Goal: Information Seeking & Learning: Learn about a topic

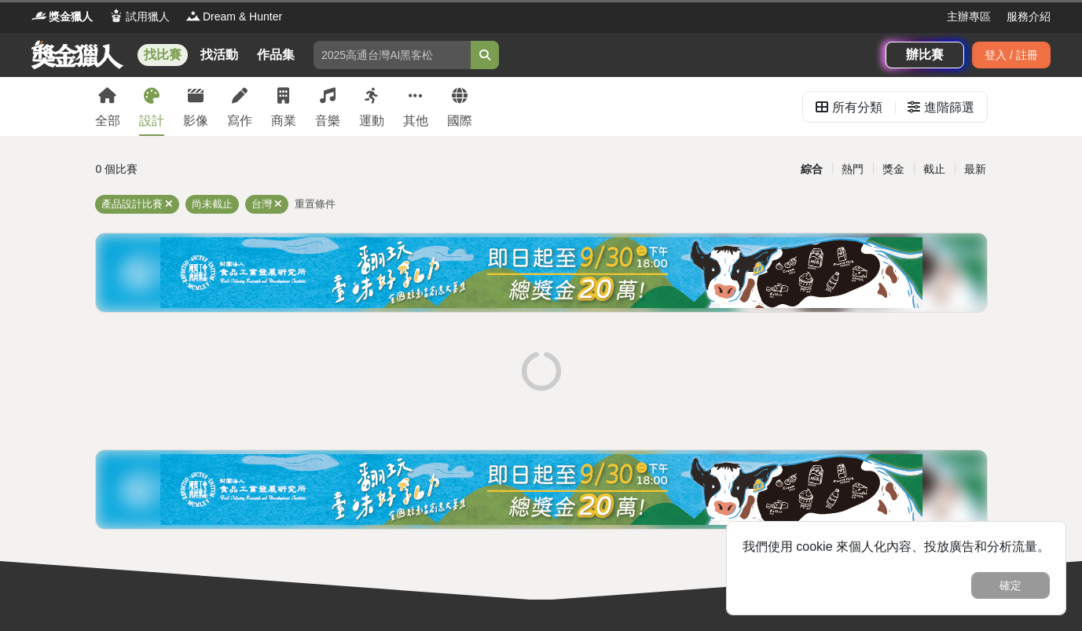
click at [149, 107] on link "設計" at bounding box center [151, 106] width 25 height 59
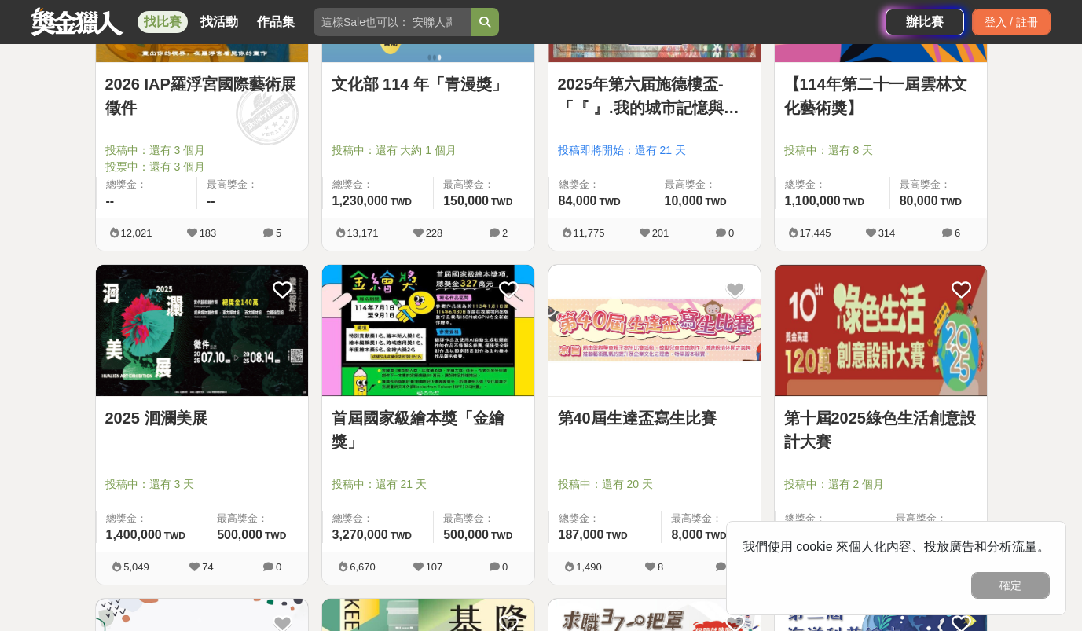
scroll to position [1169, 0]
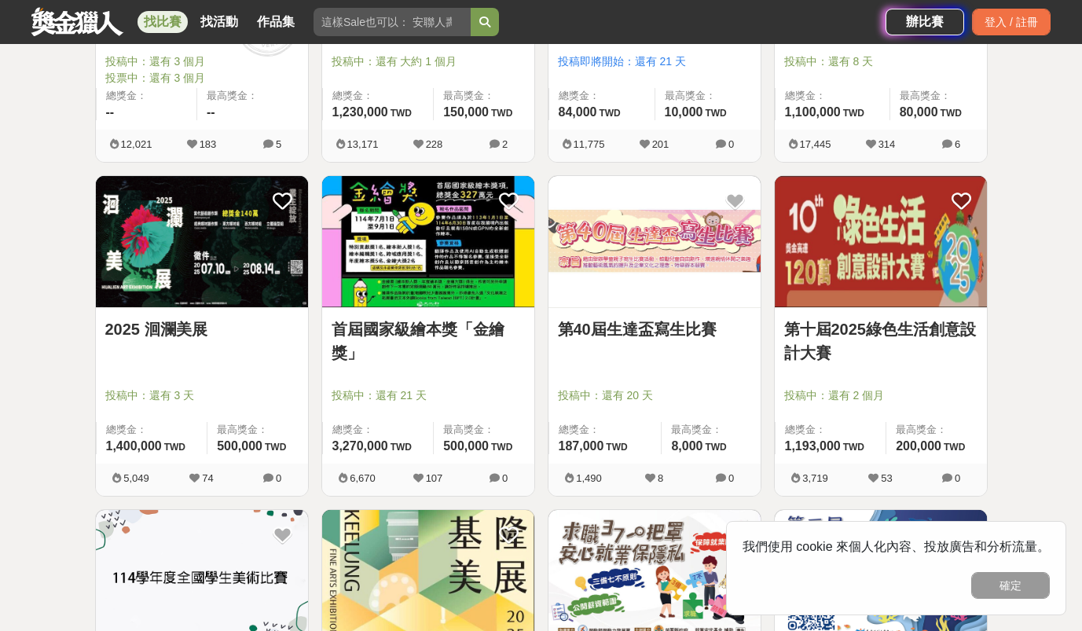
click at [440, 294] on img at bounding box center [428, 241] width 212 height 131
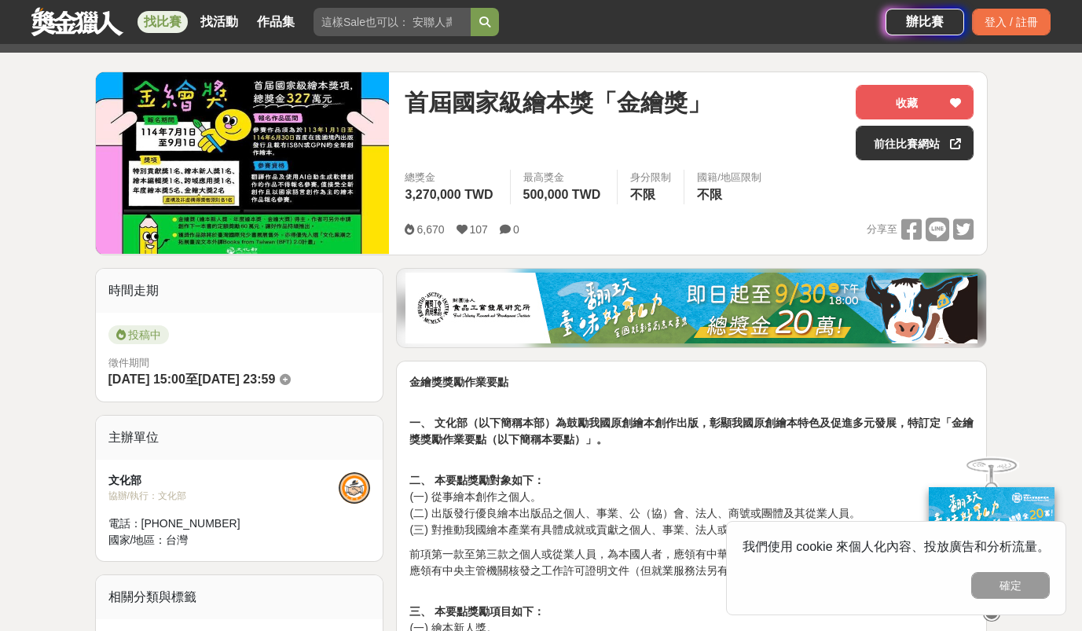
scroll to position [167, 0]
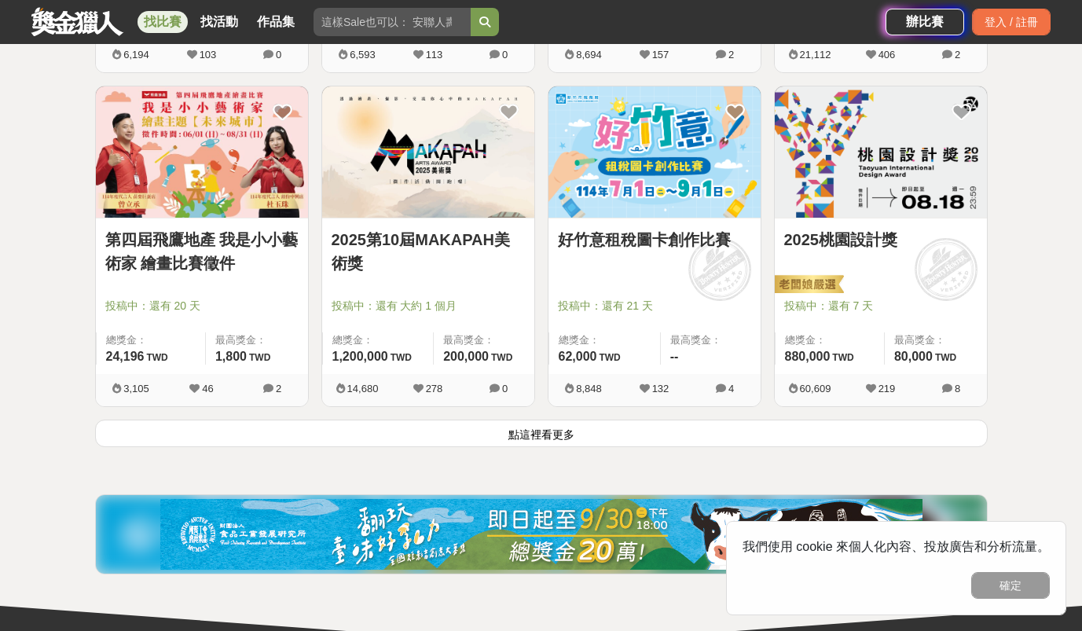
scroll to position [2159, 0]
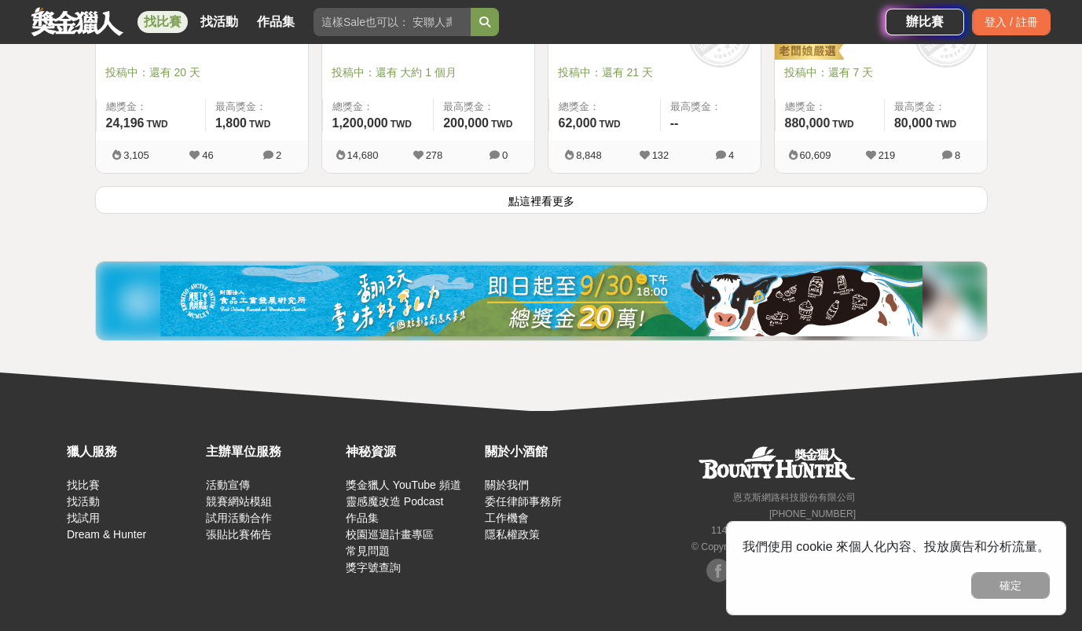
click at [595, 203] on button "點這裡看更多" at bounding box center [541, 199] width 892 height 27
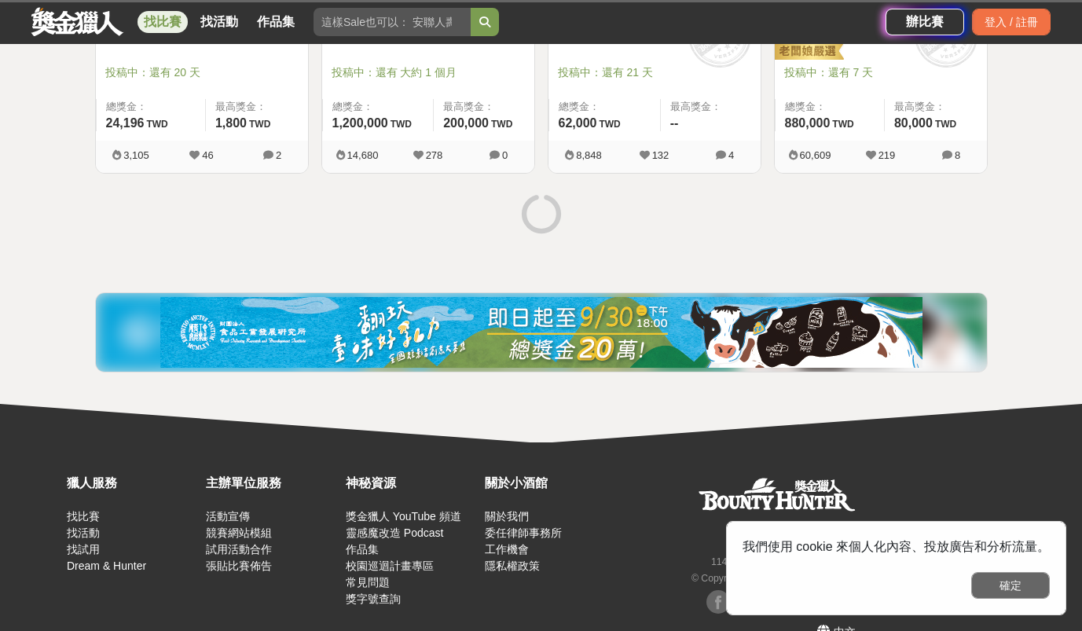
click at [1020, 595] on button "確定" at bounding box center [1010, 585] width 79 height 27
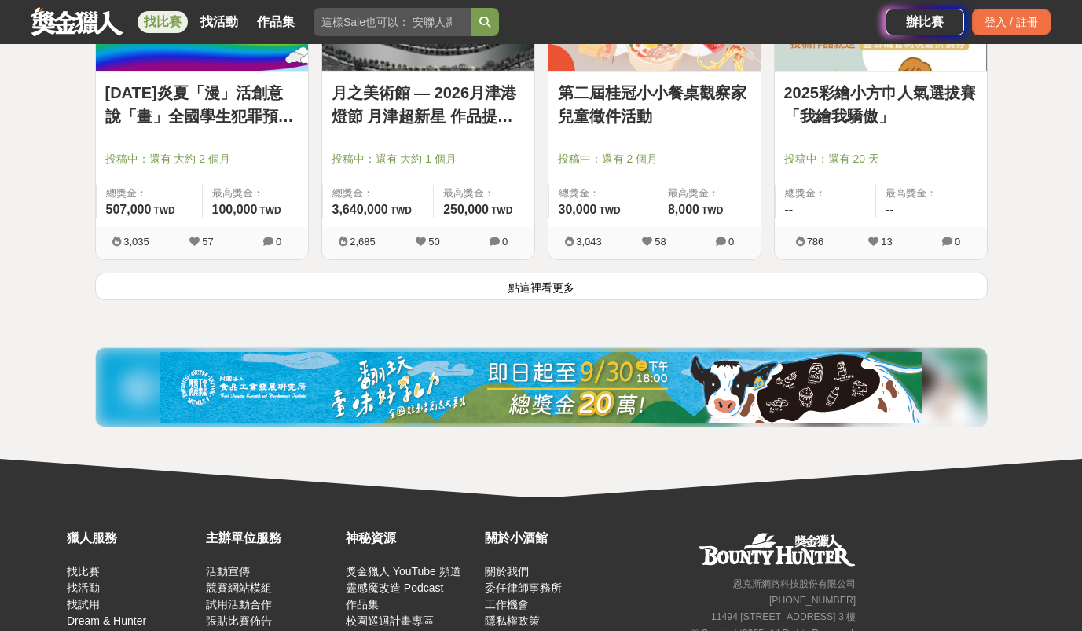
scroll to position [4074, 0]
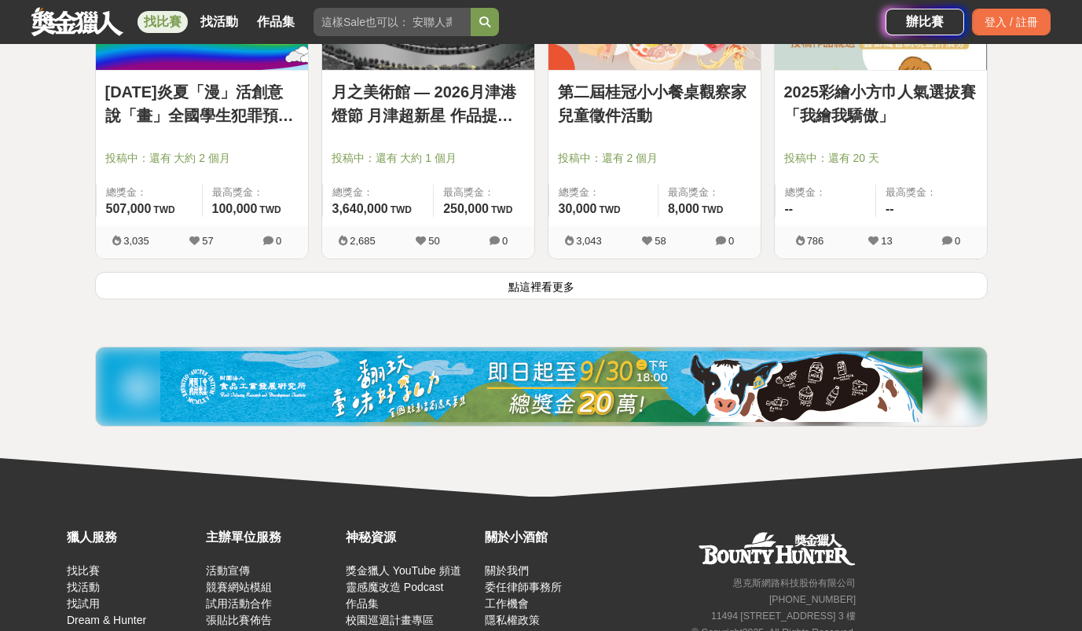
click at [655, 292] on button "點這裡看更多" at bounding box center [541, 285] width 892 height 27
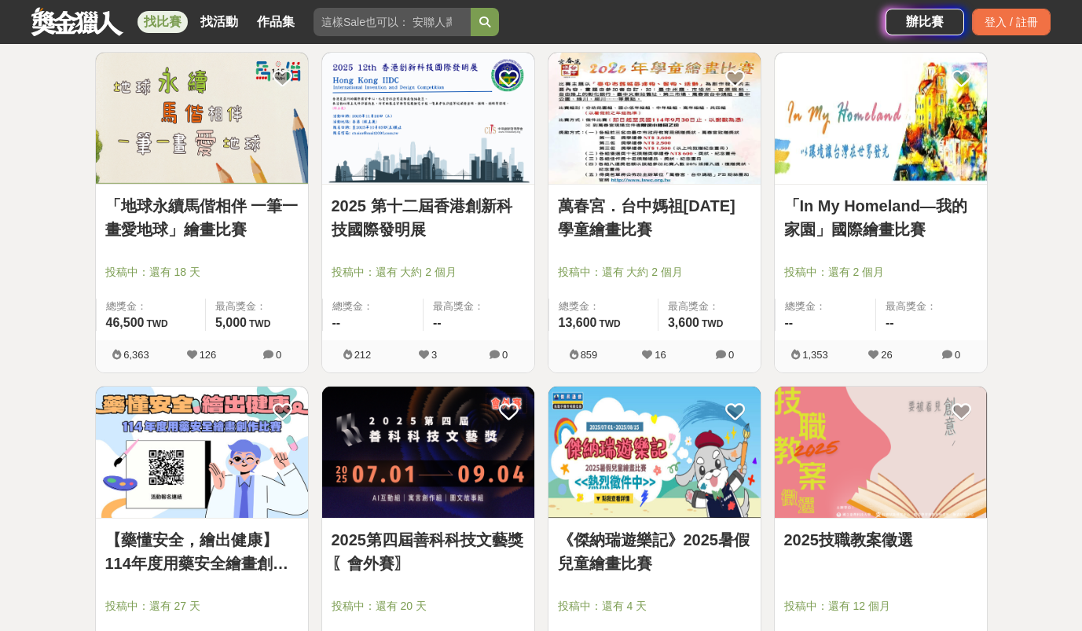
scroll to position [5688, 0]
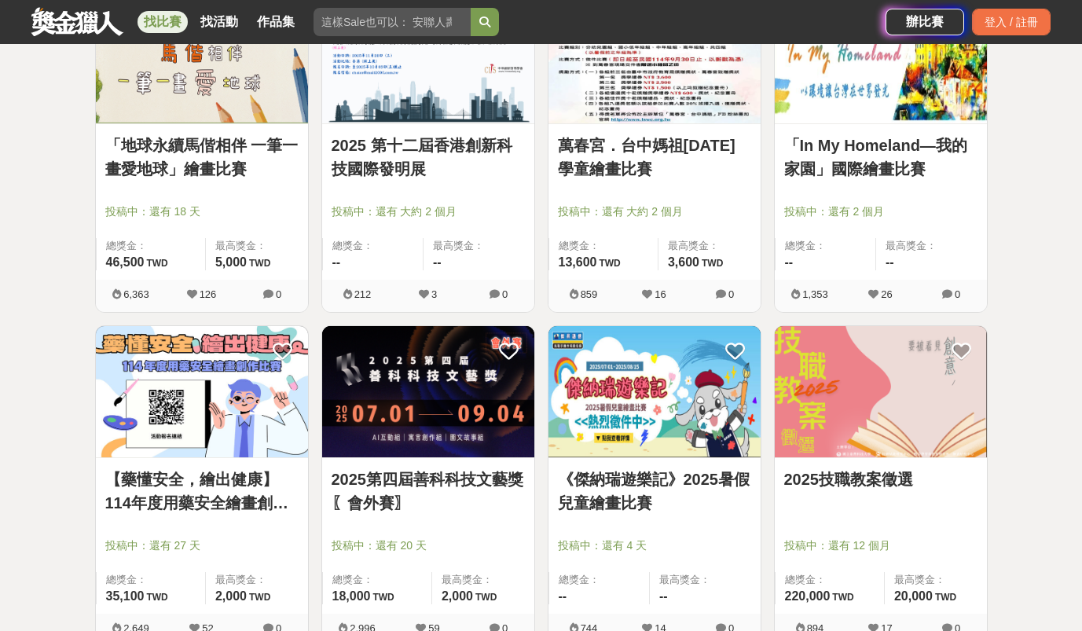
click at [876, 383] on img at bounding box center [880, 391] width 212 height 131
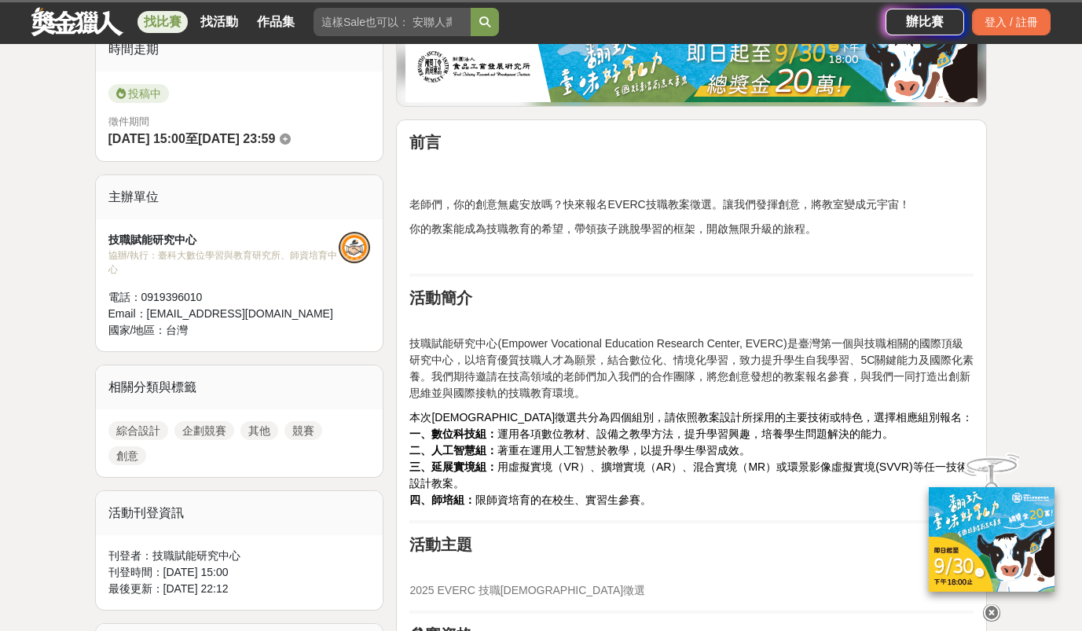
scroll to position [435, 0]
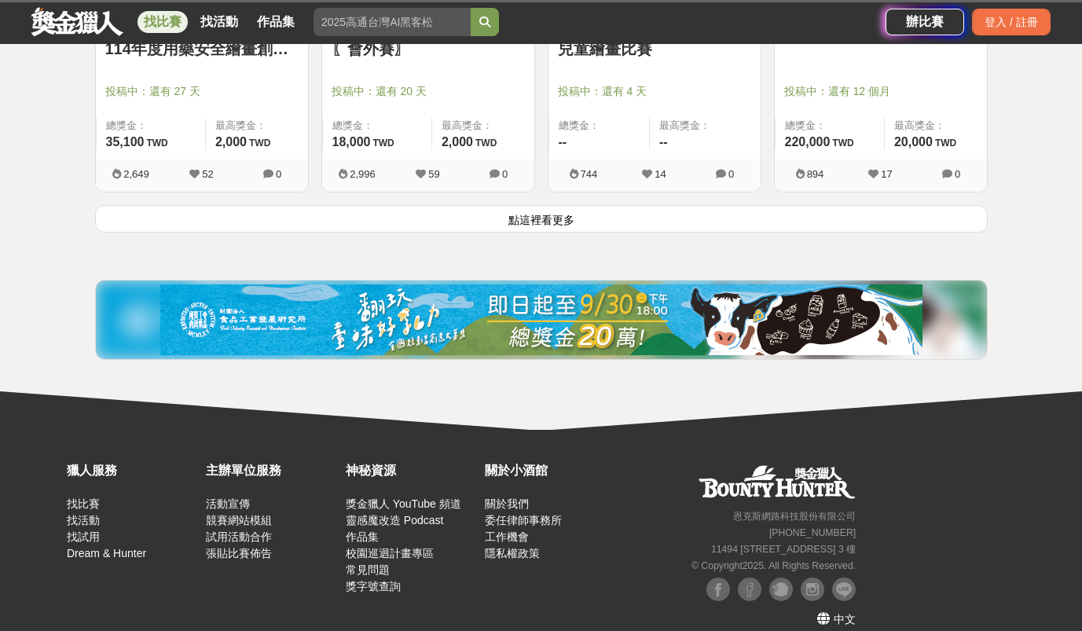
scroll to position [6128, 0]
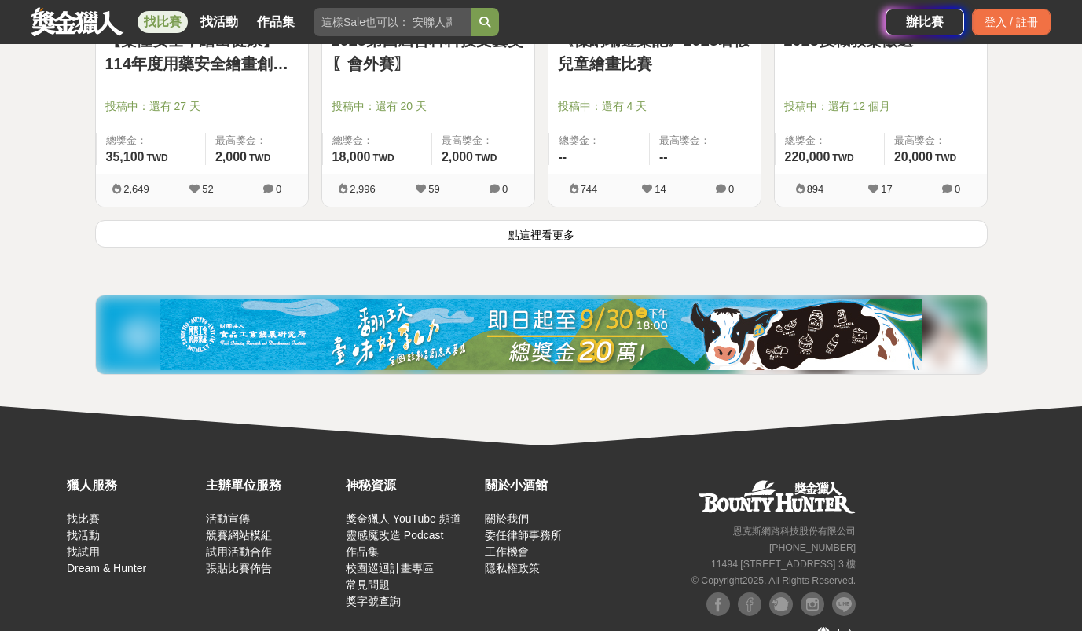
click at [558, 236] on button "點這裡看更多" at bounding box center [541, 233] width 892 height 27
